Goal: Task Accomplishment & Management: Manage account settings

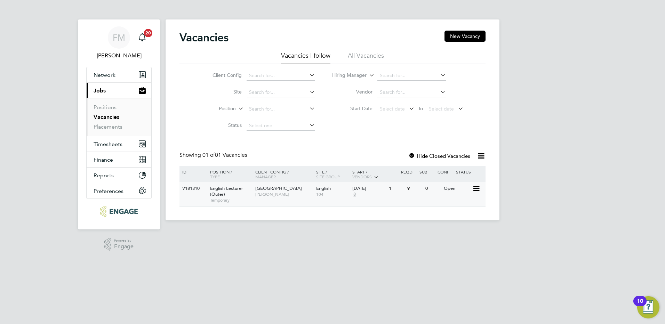
click at [356, 199] on div "06 Oct 2025 8" at bounding box center [369, 191] width 37 height 19
click at [274, 196] on span "[PERSON_NAME]" at bounding box center [283, 195] width 57 height 6
click at [357, 196] on span "8" at bounding box center [355, 195] width 5 height 6
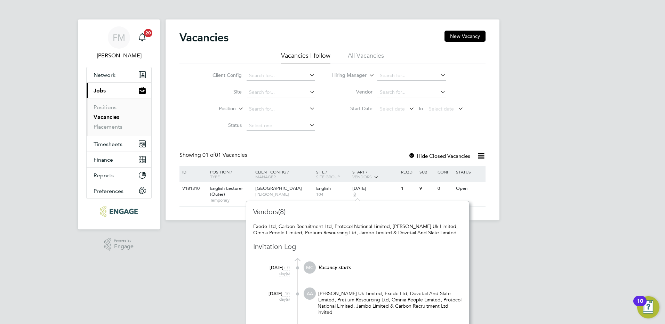
click at [531, 170] on div "FM Fiona Matthews Notifications 20 Applications: Network Sites Workers Current …" at bounding box center [332, 116] width 665 height 232
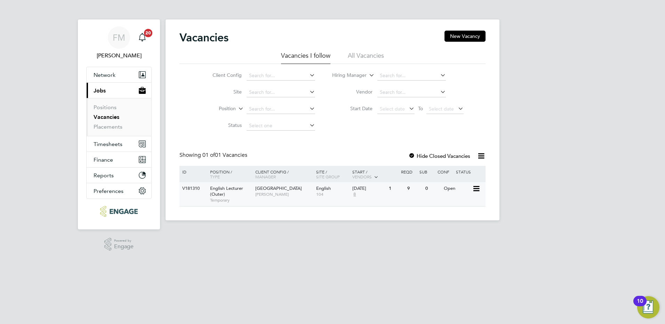
click at [405, 196] on div "V181310 English Lecturer (Outer) Temporary Redbridge Campus Daria Gregory Engli…" at bounding box center [333, 194] width 306 height 24
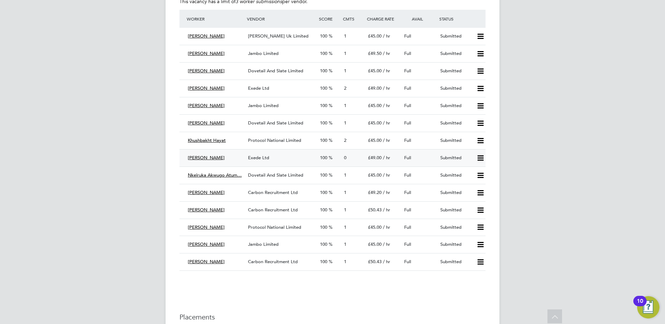
click at [261, 160] on span "Exede Ltd" at bounding box center [258, 158] width 21 height 6
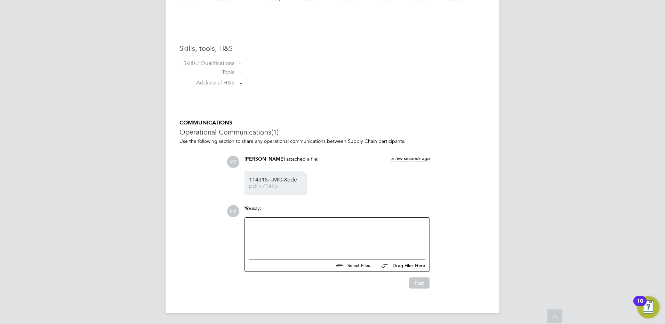
click at [278, 181] on span "114315---MC-Xede" at bounding box center [277, 179] width 56 height 5
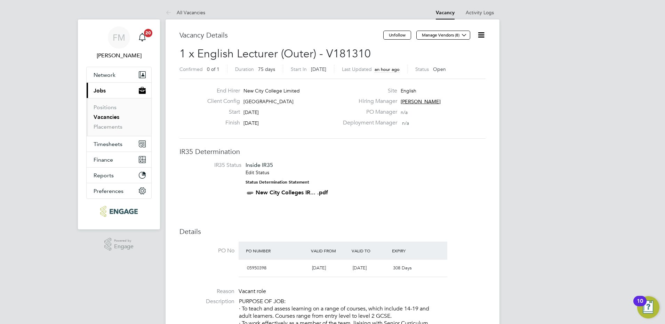
click at [484, 39] on icon at bounding box center [481, 35] width 9 height 9
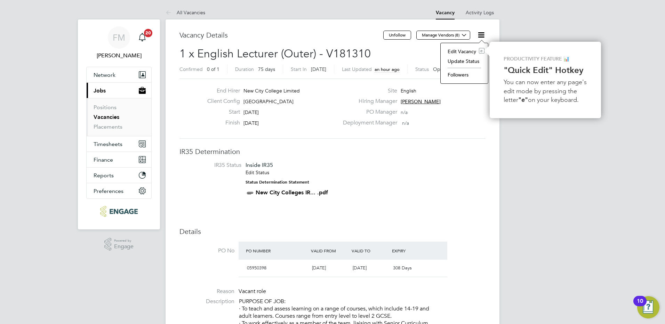
click at [463, 74] on li "Followers" at bounding box center [464, 75] width 40 height 10
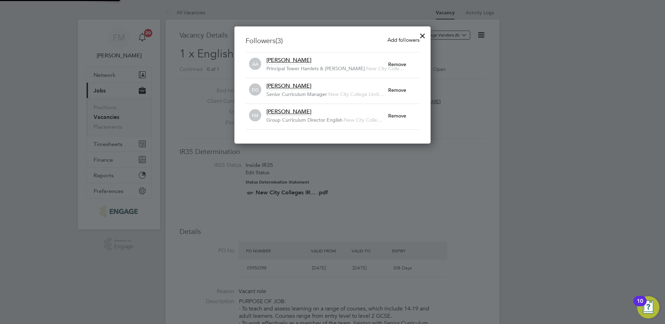
scroll to position [7, 122]
drag, startPoint x: 396, startPoint y: 41, endPoint x: 386, endPoint y: 50, distance: 13.6
click at [395, 41] on span "Add followers" at bounding box center [404, 40] width 32 height 7
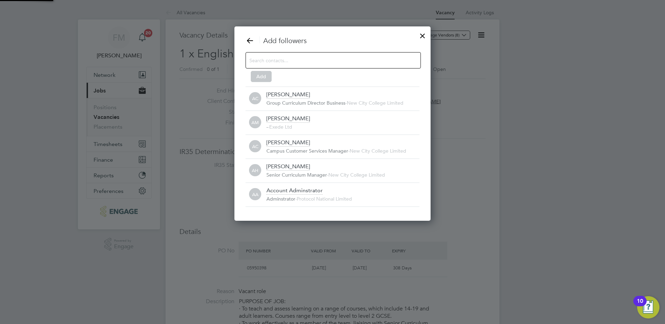
scroll to position [7, 153]
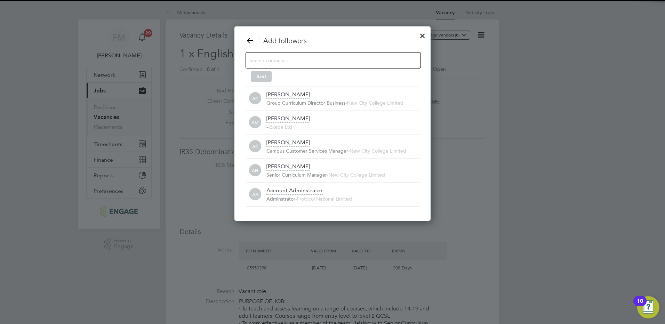
click at [289, 60] on input at bounding box center [328, 60] width 157 height 9
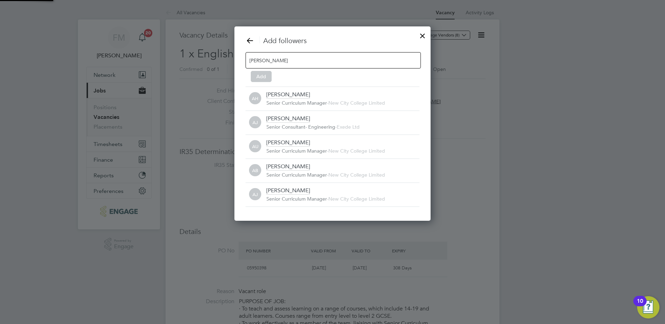
scroll to position [3, 3]
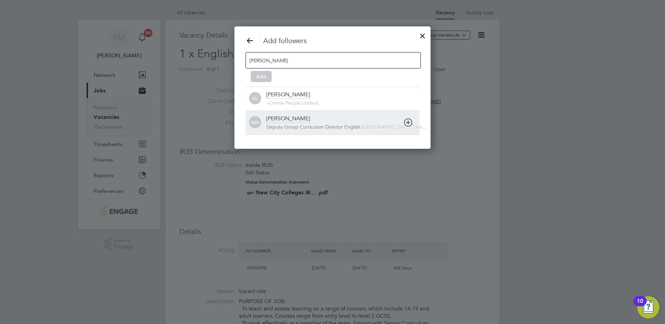
type input "[PERSON_NAME]"
click at [292, 121] on div "[PERSON_NAME]" at bounding box center [289, 119] width 44 height 8
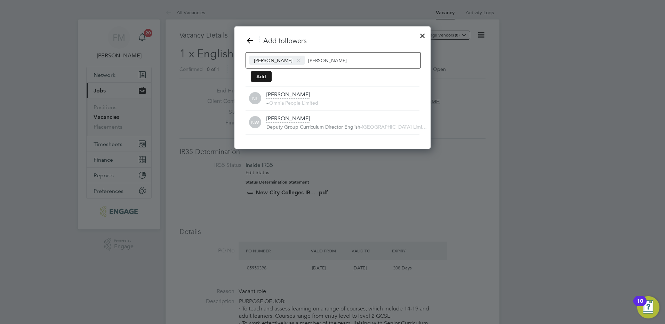
click at [259, 76] on button "Add" at bounding box center [261, 76] width 21 height 11
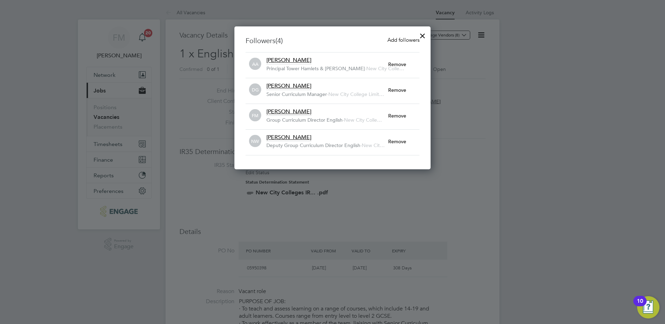
click at [421, 34] on div at bounding box center [423, 34] width 13 height 13
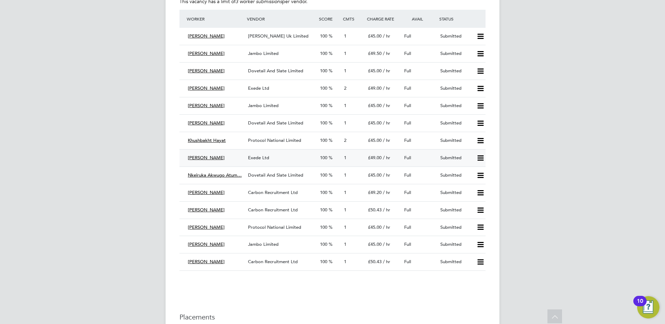
click at [210, 157] on span "[PERSON_NAME]" at bounding box center [206, 158] width 37 height 6
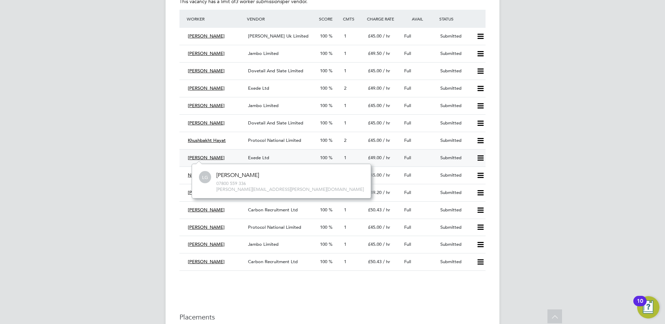
click at [261, 158] on span "Exede Ltd" at bounding box center [258, 158] width 21 height 6
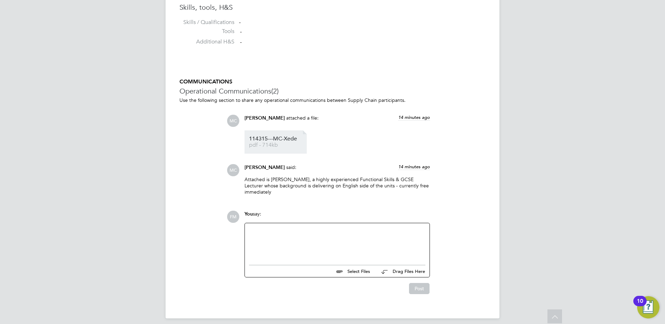
click at [287, 141] on span "114315---MC-Xede" at bounding box center [277, 138] width 56 height 5
